Goal: Find specific page/section: Find specific page/section

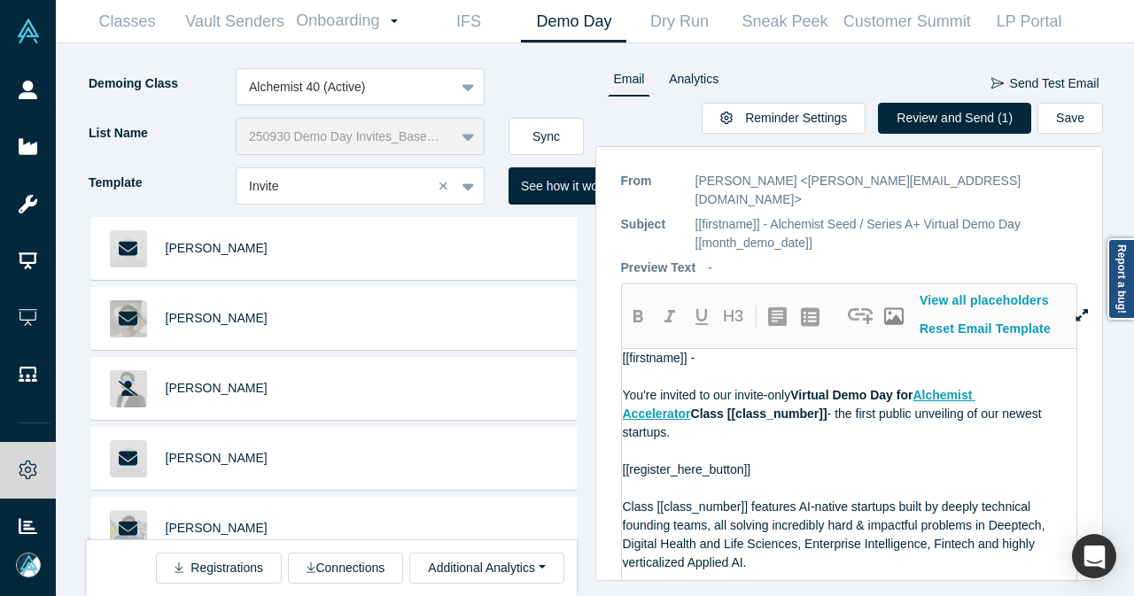
click at [760, 25] on link "Sneak Peek" at bounding box center [783, 22] width 105 height 42
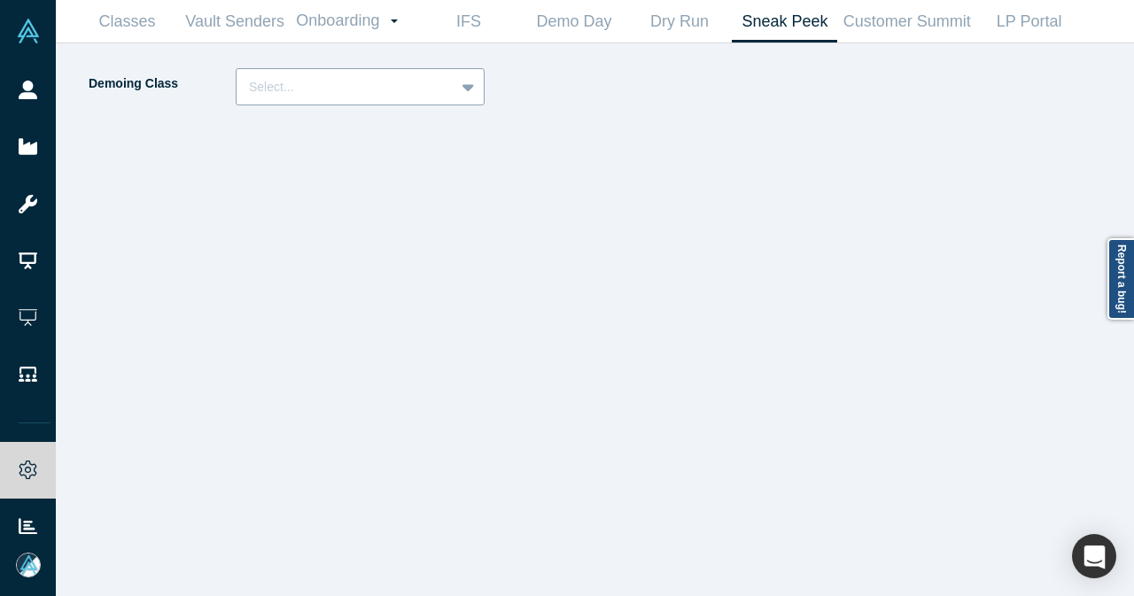
click at [480, 87] on div at bounding box center [469, 87] width 28 height 32
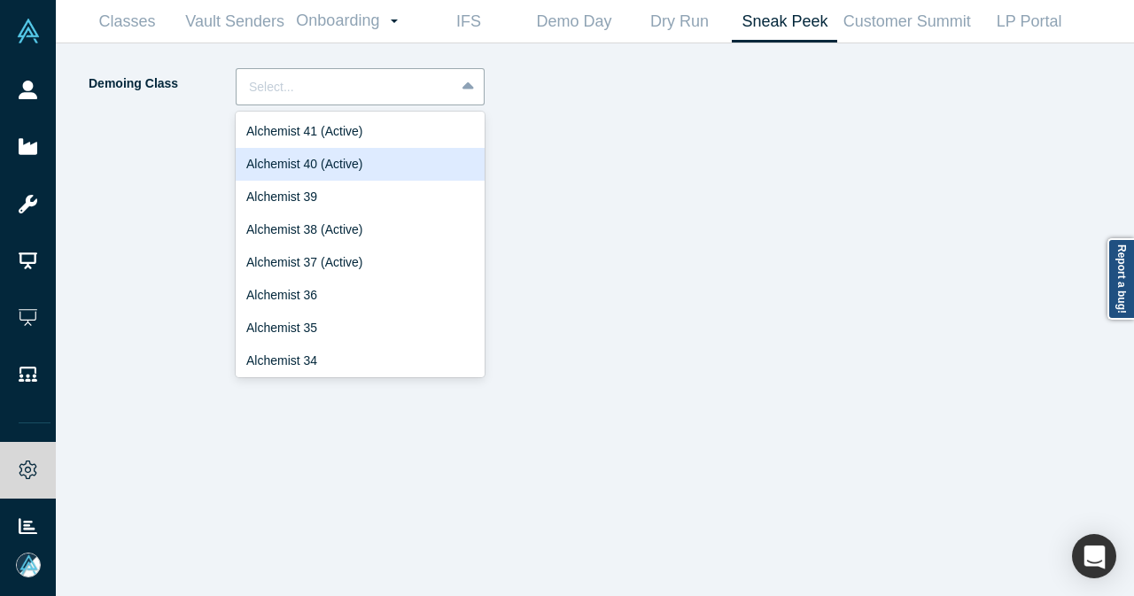
click at [409, 160] on div "Alchemist 40 (Active)" at bounding box center [360, 164] width 249 height 33
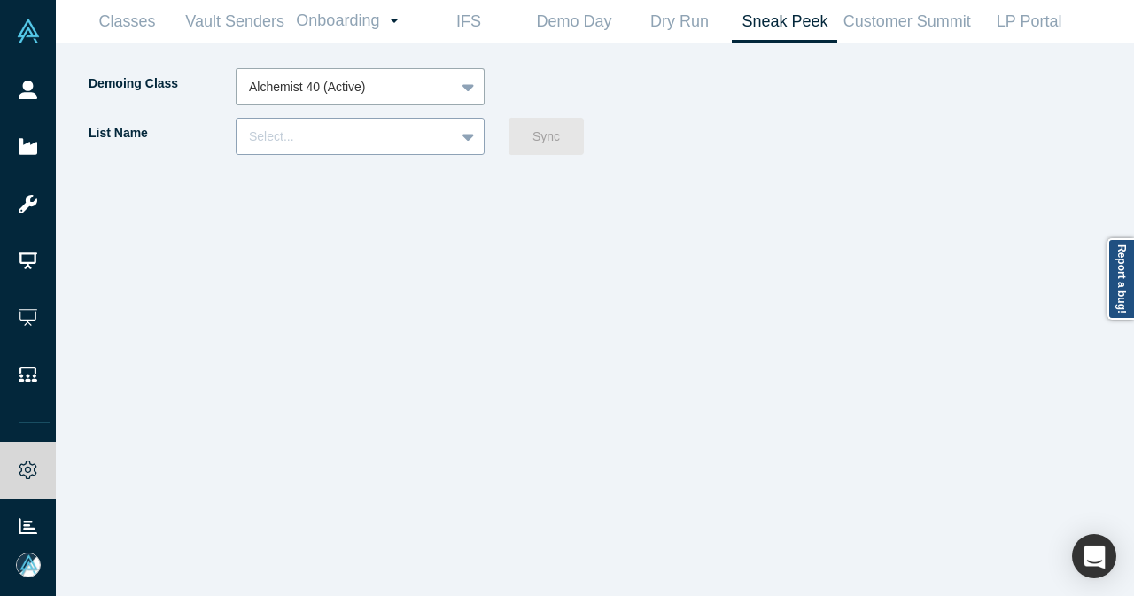
click at [478, 133] on div at bounding box center [469, 136] width 28 height 32
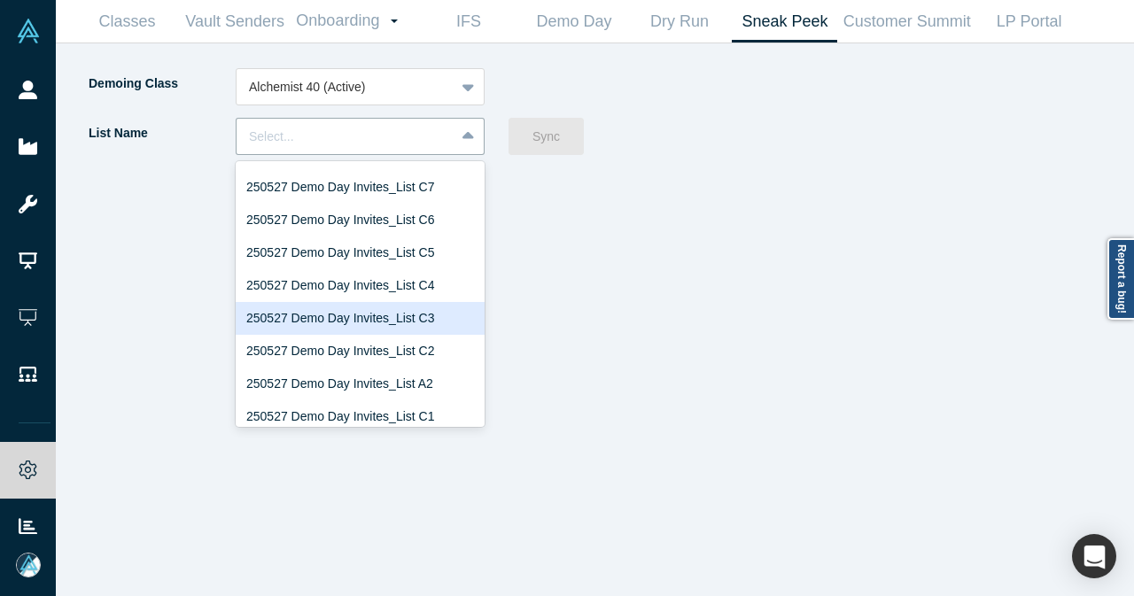
scroll to position [708, 0]
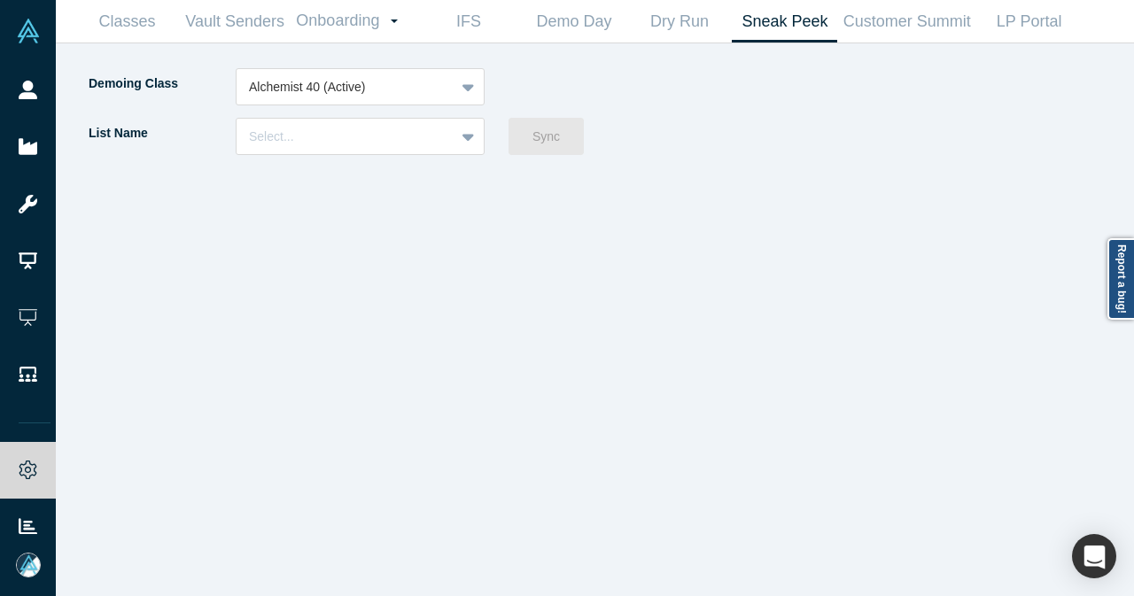
click at [718, 87] on div at bounding box center [849, 332] width 508 height 528
